Goal: Transaction & Acquisition: Purchase product/service

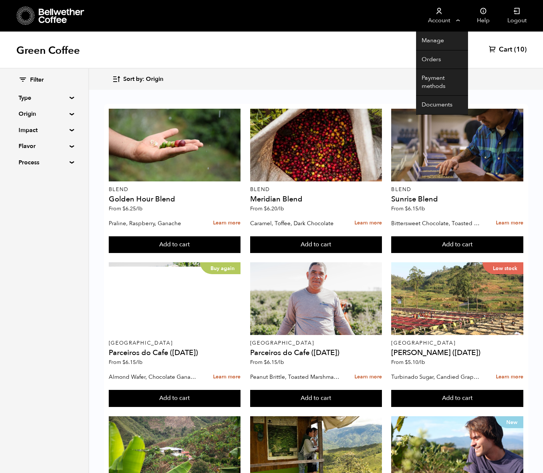
click at [447, 24] on link "Account" at bounding box center [439, 16] width 46 height 32
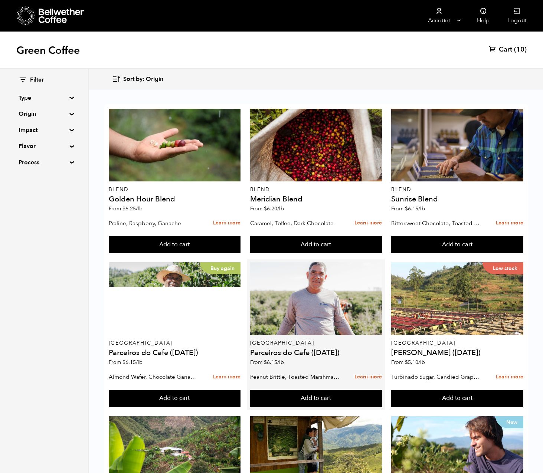
click at [331, 355] on h4 "Parceiros do Cafe ([DATE])" at bounding box center [316, 352] width 132 height 7
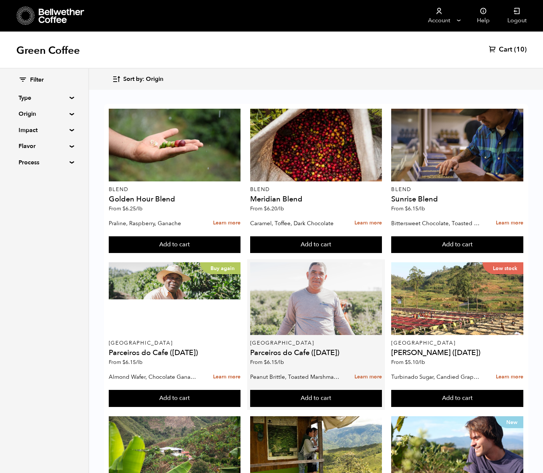
click at [315, 311] on div at bounding box center [316, 298] width 132 height 73
click at [318, 315] on div at bounding box center [316, 298] width 132 height 73
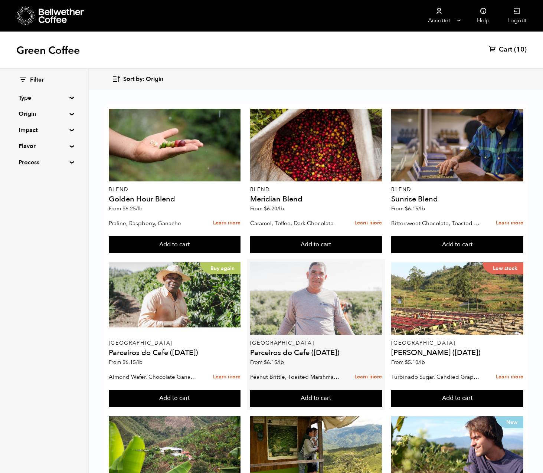
click at [318, 315] on div at bounding box center [316, 298] width 132 height 73
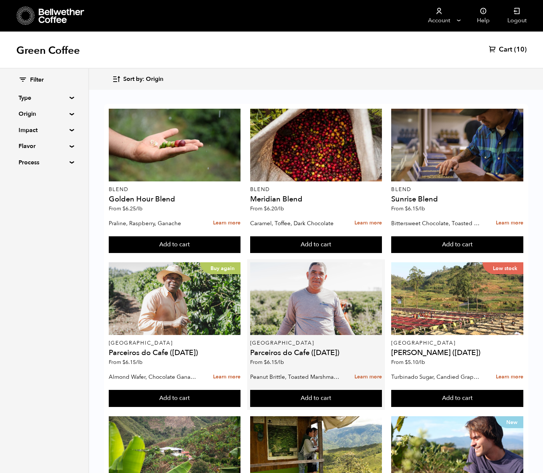
click at [299, 353] on h4 "Parceiros do Cafe ([DATE])" at bounding box center [316, 352] width 132 height 7
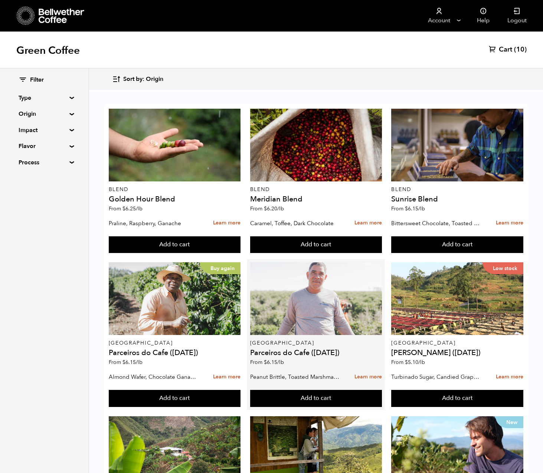
click at [309, 286] on div at bounding box center [316, 298] width 132 height 73
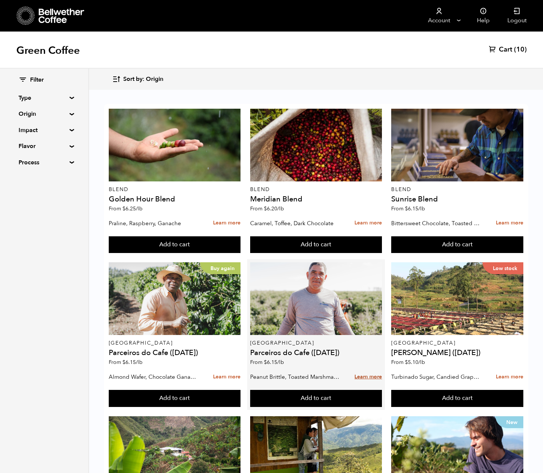
click at [370, 379] on link "Learn more" at bounding box center [367, 377] width 27 height 16
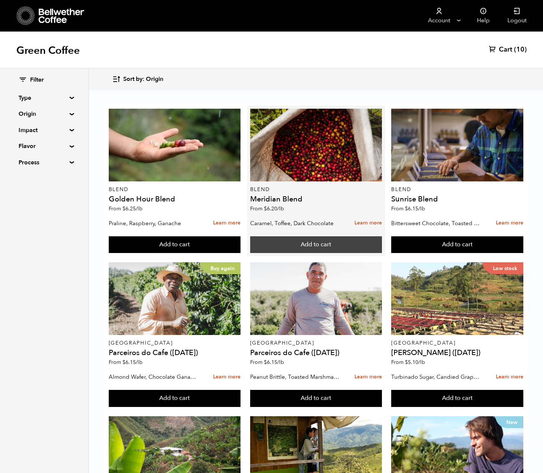
scroll to position [40, 0]
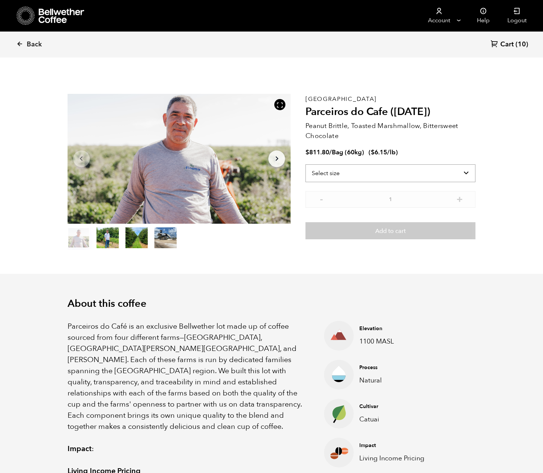
click at [335, 176] on select "Select size Bag (60kg) (132 lbs)" at bounding box center [390, 173] width 170 height 18
select select "bag-3"
click at [305, 164] on select "Select size Bag (60kg) (132 lbs)" at bounding box center [390, 173] width 170 height 18
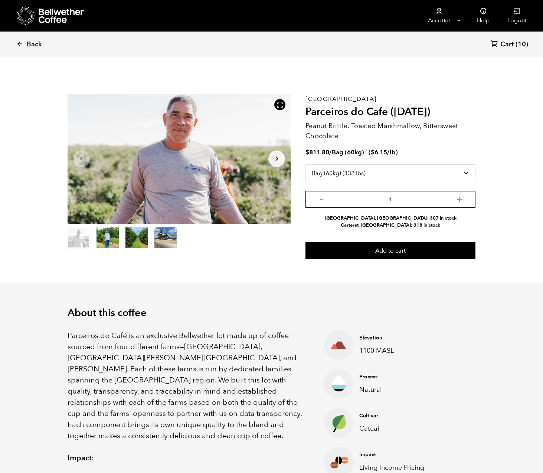
click at [347, 200] on input "1" at bounding box center [390, 199] width 170 height 17
click at [320, 200] on button "-" at bounding box center [320, 198] width 9 height 7
click at [39, 2] on link at bounding box center [77, 16] width 120 height 32
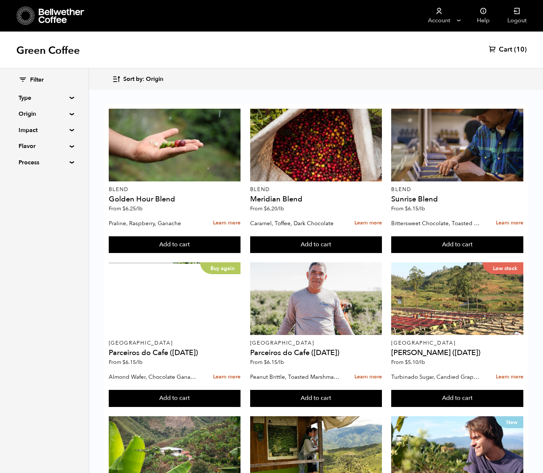
scroll to position [376, 0]
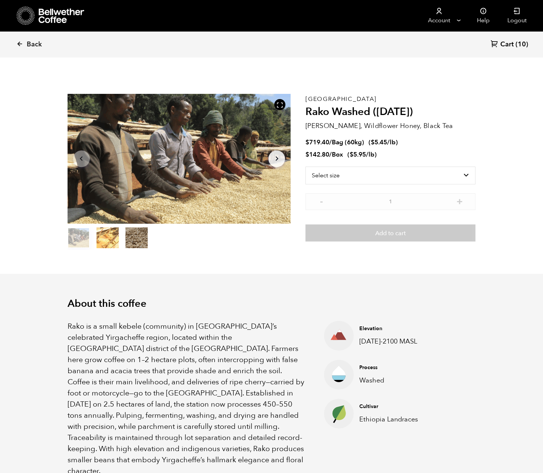
scroll to position [323, 395]
click at [322, 175] on select "Select size Bag (60kg) (132 lbs) Box (24 lbs)" at bounding box center [390, 176] width 170 height 18
select select "bag-3"
click at [305, 167] on select "Select size Bag (60kg) (132 lbs) Box (24 lbs)" at bounding box center [390, 176] width 170 height 18
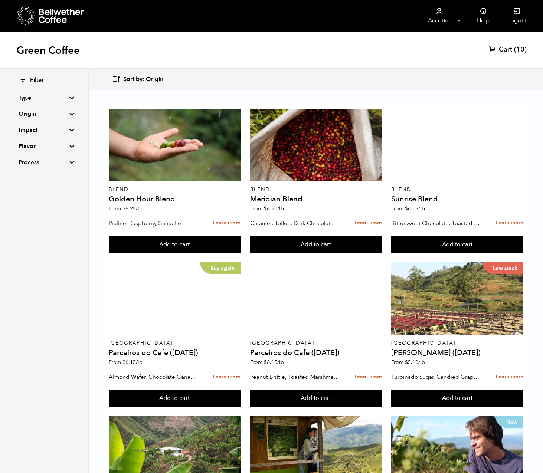
scroll to position [524, 0]
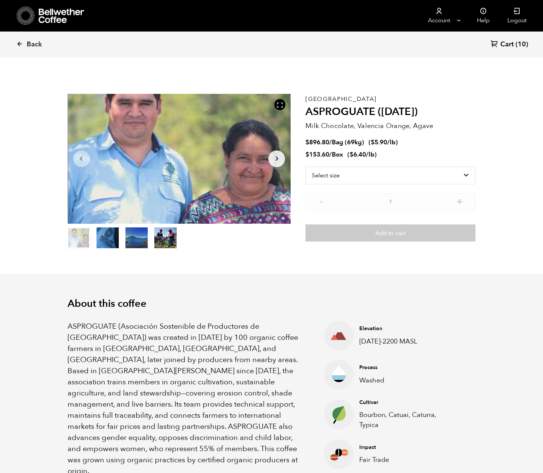
scroll to position [323, 395]
click at [353, 177] on select "Select size Bag (69kg) (152 lbs) Box (24 lbs)" at bounding box center [390, 176] width 170 height 18
select select "bag-2"
click at [305, 167] on select "Select size Bag (69kg) (152 lbs) Box (24 lbs)" at bounding box center [390, 176] width 170 height 18
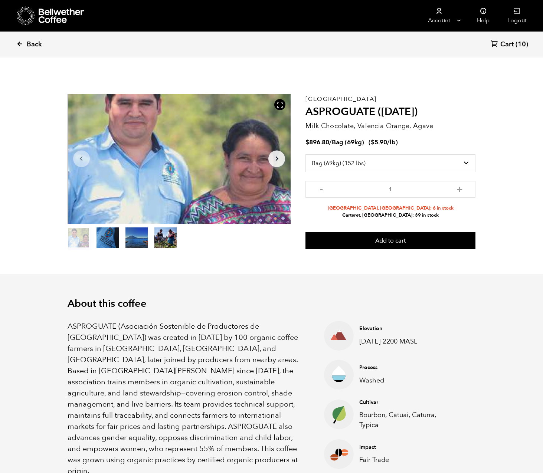
click at [20, 43] on icon at bounding box center [19, 43] width 7 height 7
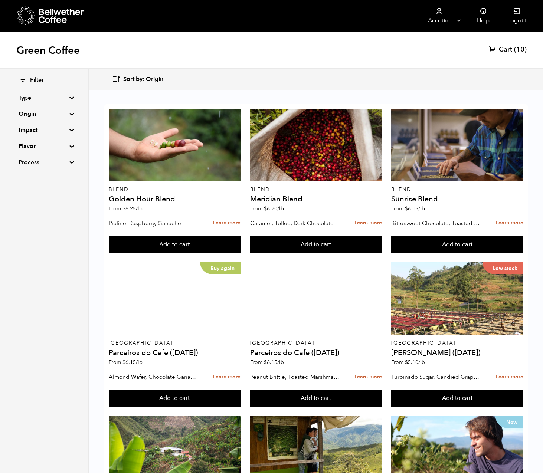
scroll to position [367, 0]
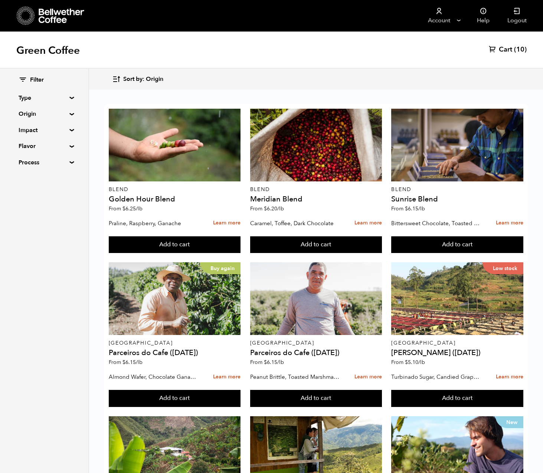
click at [506, 52] on span "Cart" at bounding box center [505, 49] width 13 height 9
